Goal: Transaction & Acquisition: Purchase product/service

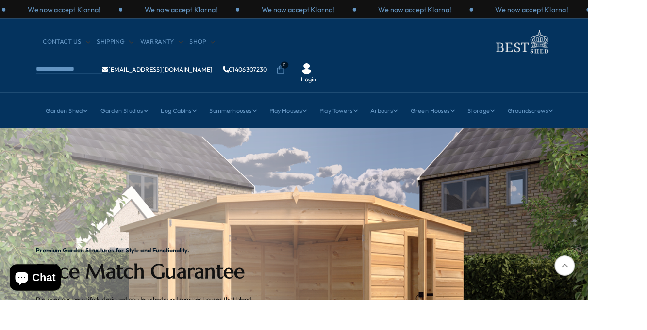
click at [394, 182] on img "1 / 2" at bounding box center [323, 322] width 647 height 362
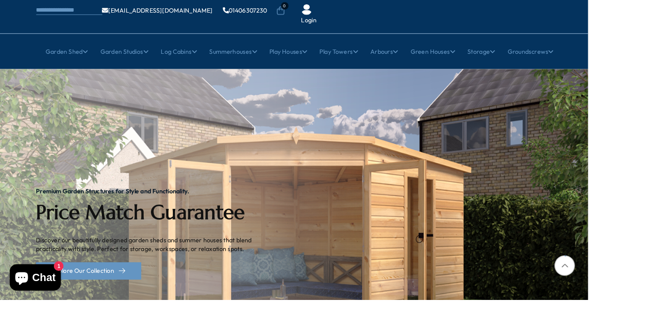
scroll to position [67, 0]
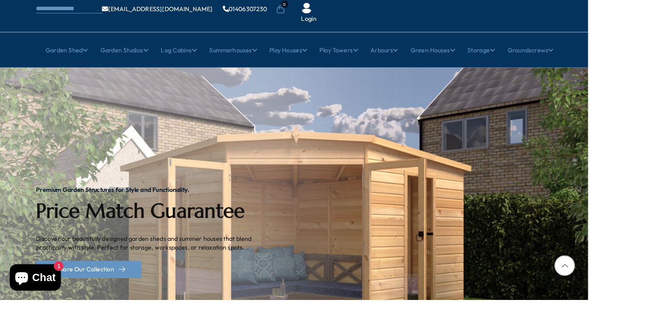
click at [82, 43] on link "Garden Shed" at bounding box center [73, 55] width 47 height 24
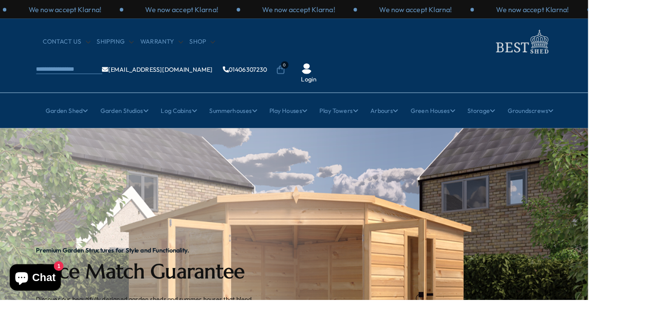
click at [140, 190] on link "Wooden Sheds" at bounding box center [128, 198] width 47 height 17
